Goal: Task Accomplishment & Management: Complete application form

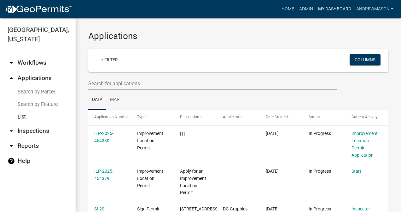
click at [335, 13] on link "My Dashboard" at bounding box center [334, 9] width 38 height 12
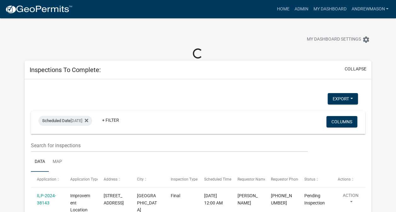
click at [47, 197] on link "ILP-2024-38143" at bounding box center [46, 199] width 19 height 12
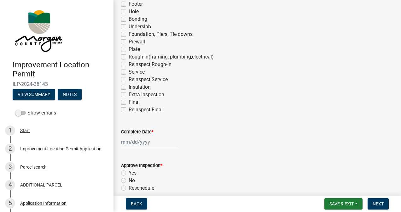
scroll to position [113, 0]
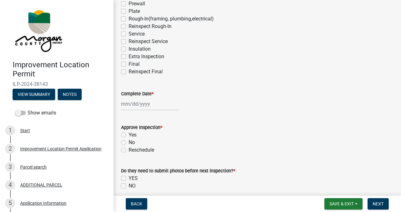
click at [129, 64] on label "Final" at bounding box center [134, 64] width 11 height 8
click at [129, 64] on input "Final" at bounding box center [131, 62] width 4 height 4
checkbox input "true"
checkbox input "false"
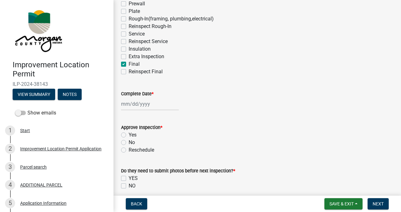
checkbox input "false"
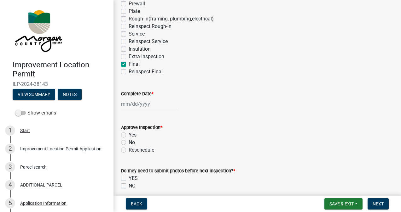
checkbox input "false"
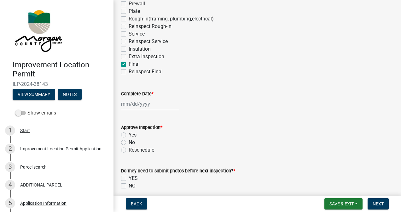
checkbox input "false"
checkbox input "true"
checkbox input "false"
click at [141, 101] on div at bounding box center [150, 104] width 58 height 13
select select "8"
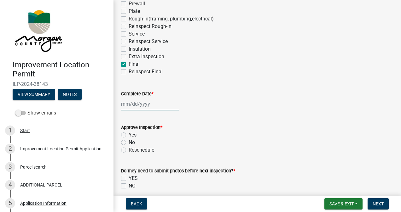
select select "2025"
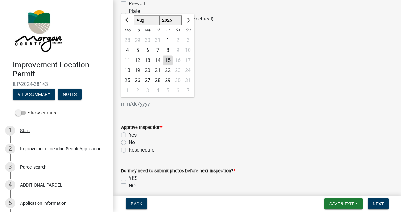
click at [168, 63] on div "15" at bounding box center [168, 60] width 10 height 10
type input "[DATE]"
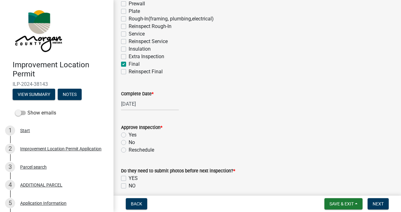
click at [129, 135] on label "Yes" at bounding box center [133, 135] width 8 height 8
click at [129, 135] on input "Yes" at bounding box center [131, 133] width 4 height 4
radio input "true"
click at [129, 186] on label "NO" at bounding box center [132, 186] width 7 height 8
click at [129, 186] on input "NO" at bounding box center [131, 184] width 4 height 4
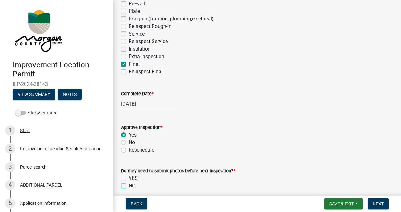
checkbox input "true"
checkbox input "false"
checkbox input "true"
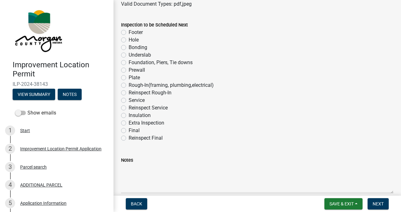
scroll to position [423, 0]
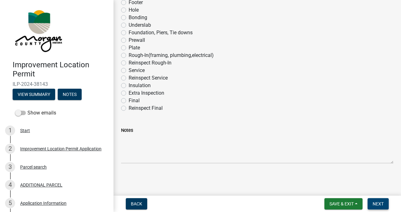
click at [377, 204] on span "Next" at bounding box center [377, 204] width 11 height 5
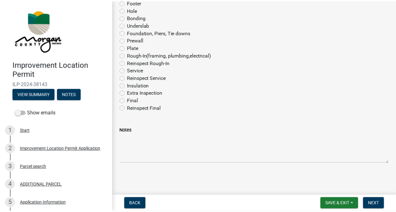
scroll to position [0, 0]
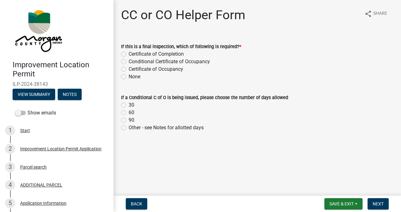
click at [129, 69] on label "Certificate of Occupancy" at bounding box center [156, 70] width 54 height 8
click at [129, 69] on input "Certificate of Occupancy" at bounding box center [131, 68] width 4 height 4
radio input "true"
click at [374, 203] on span "Next" at bounding box center [377, 204] width 11 height 5
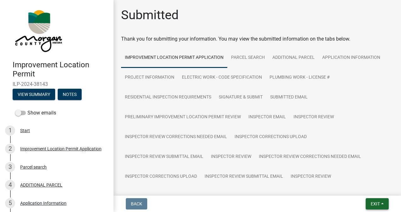
click at [375, 205] on span "Exit" at bounding box center [374, 204] width 9 height 5
click at [361, 187] on button "Save & Exit" at bounding box center [363, 187] width 50 height 15
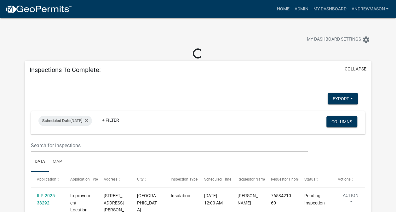
select select "3: 100"
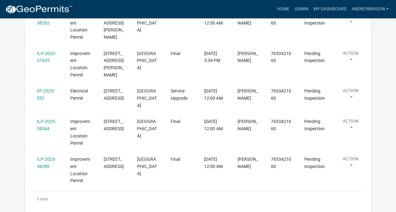
scroll to position [170, 0]
